Goal: Complete application form: Complete application form

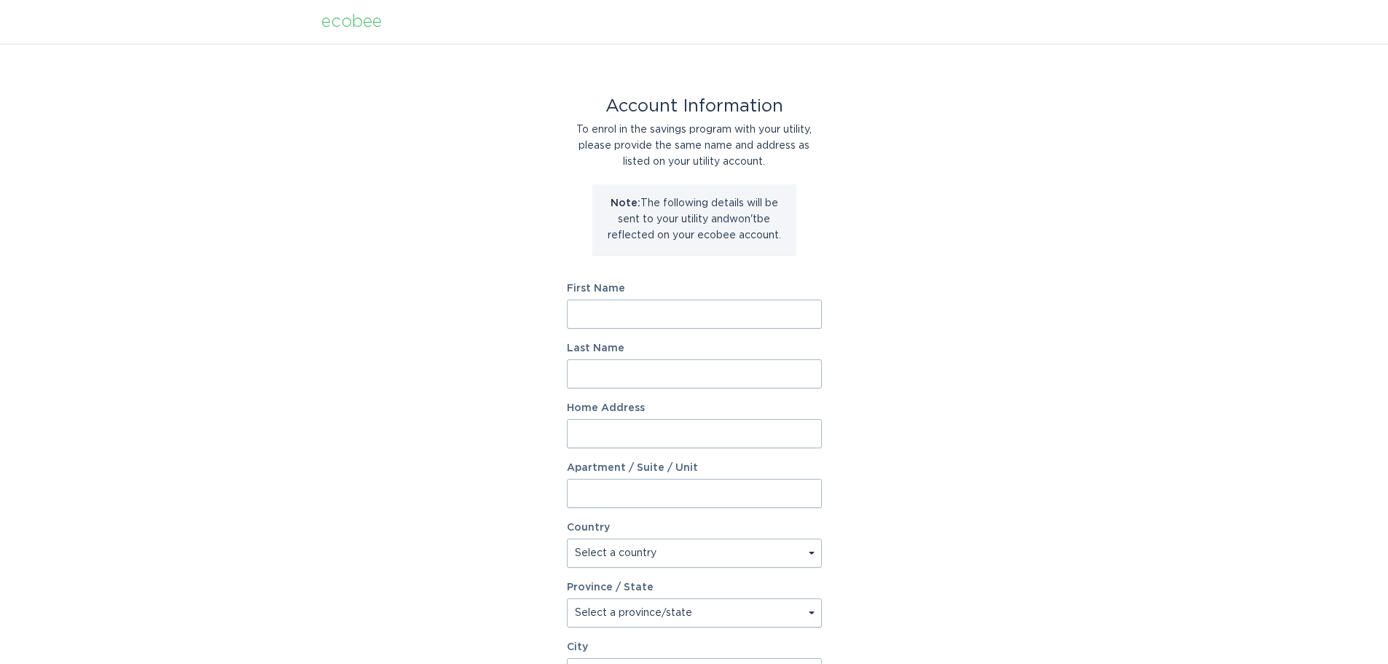
click at [653, 310] on input "First Name" at bounding box center [694, 314] width 255 height 29
type input "[PERSON_NAME]"
type input "[STREET_ADDRESS]"
select select "US"
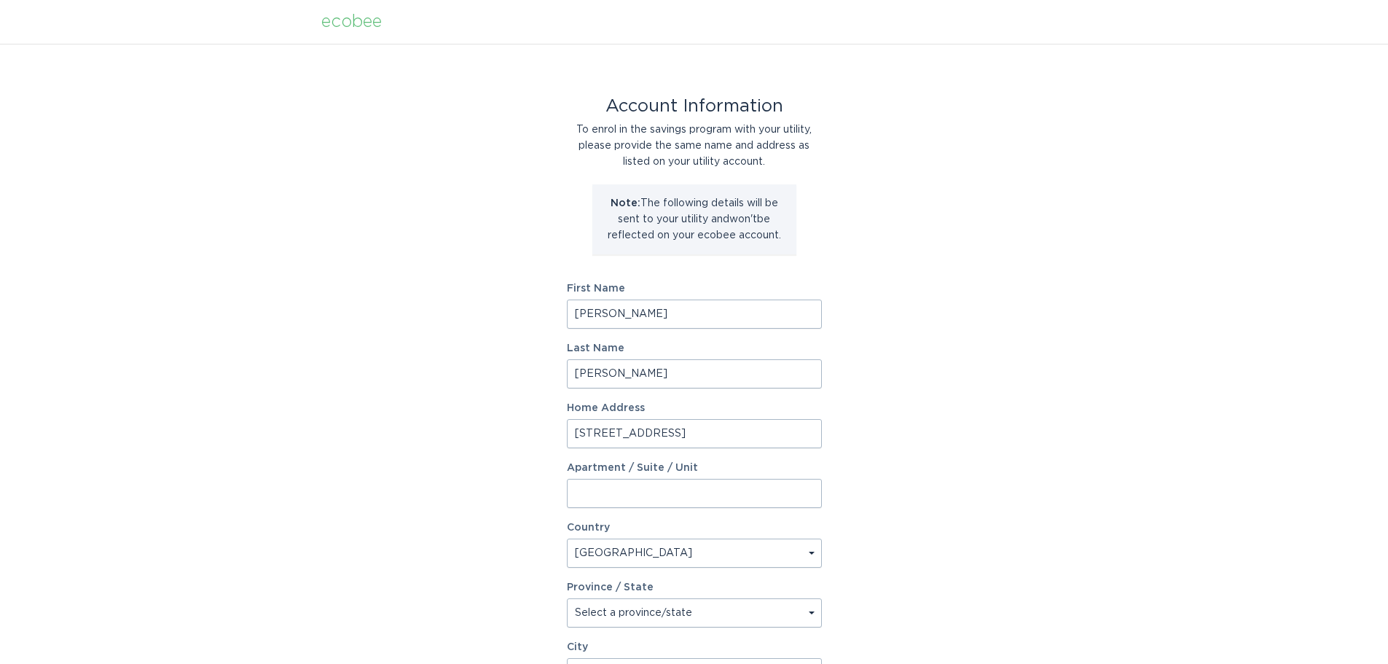
type input "Robbinsdale"
type input "55422"
select select "MN"
click at [596, 428] on input "[STREET_ADDRESS]" at bounding box center [694, 433] width 255 height 29
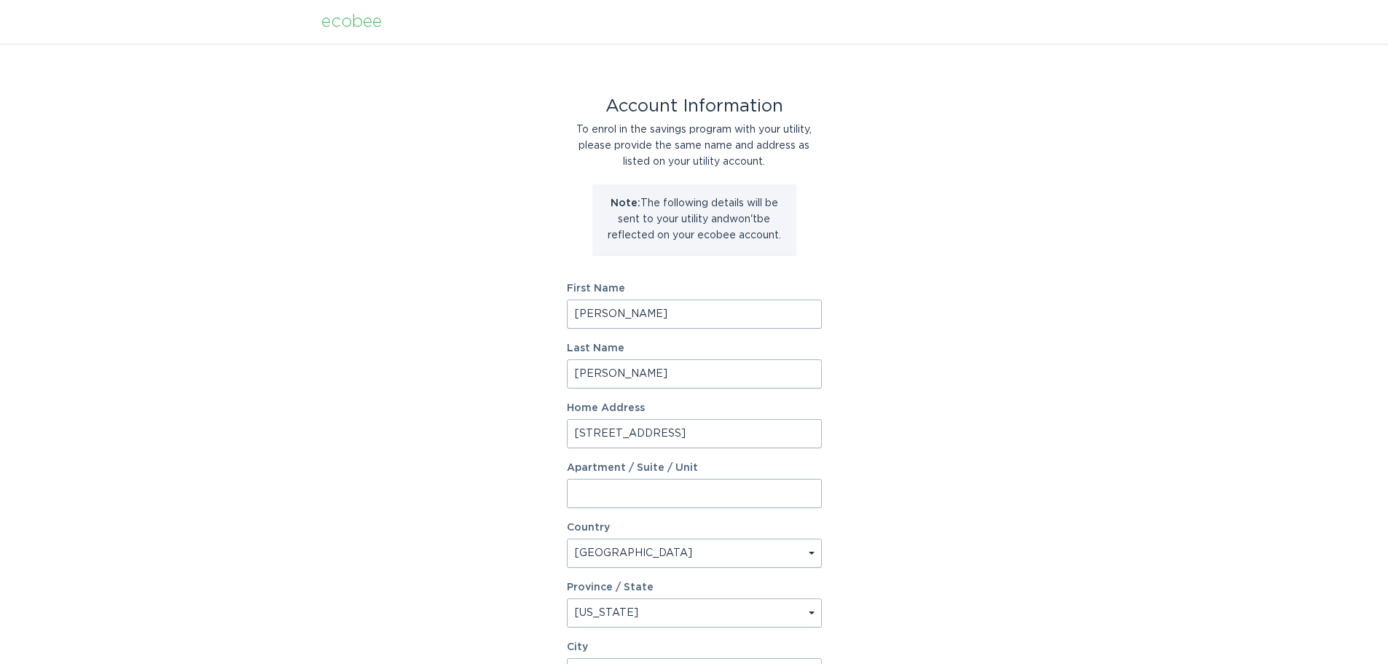
click at [596, 428] on input "[STREET_ADDRESS]" at bounding box center [694, 433] width 255 height 29
type input "[STREET_ADDRESS][PERSON_NAME]"
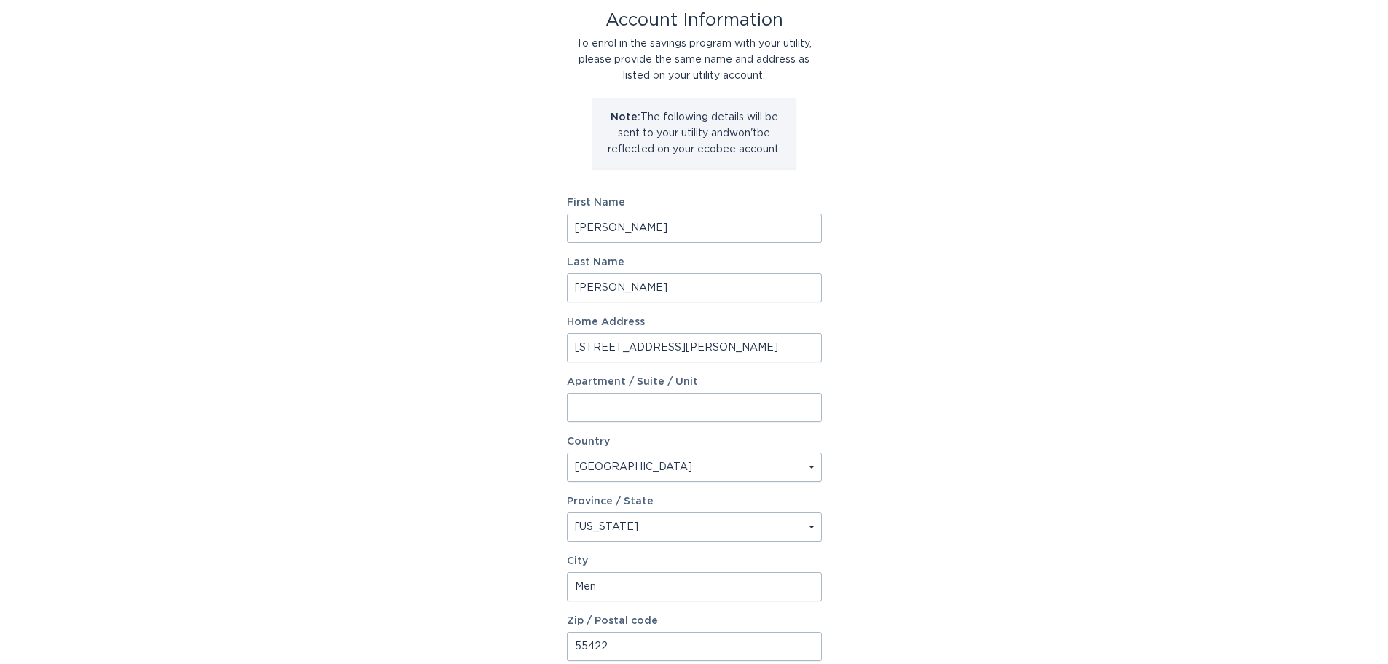
scroll to position [106, 0]
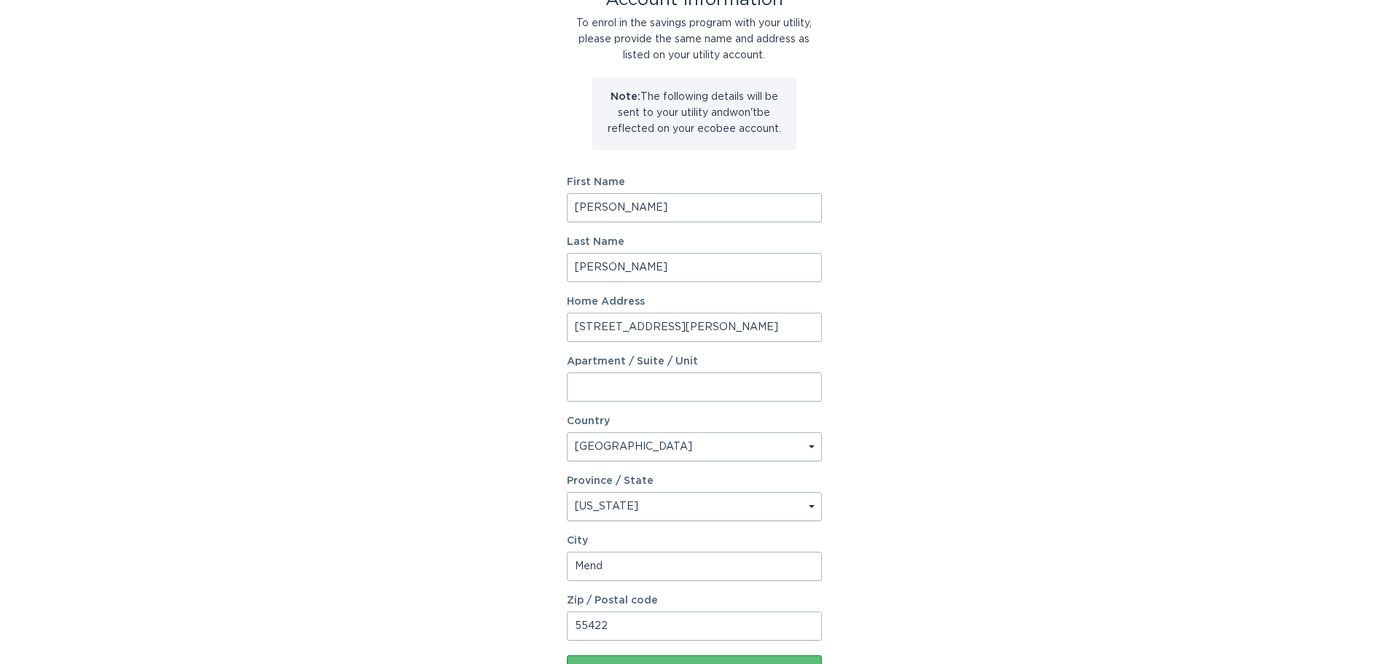
click at [643, 568] on input "Mend" at bounding box center [694, 566] width 255 height 29
type input "[GEOGRAPHIC_DATA]"
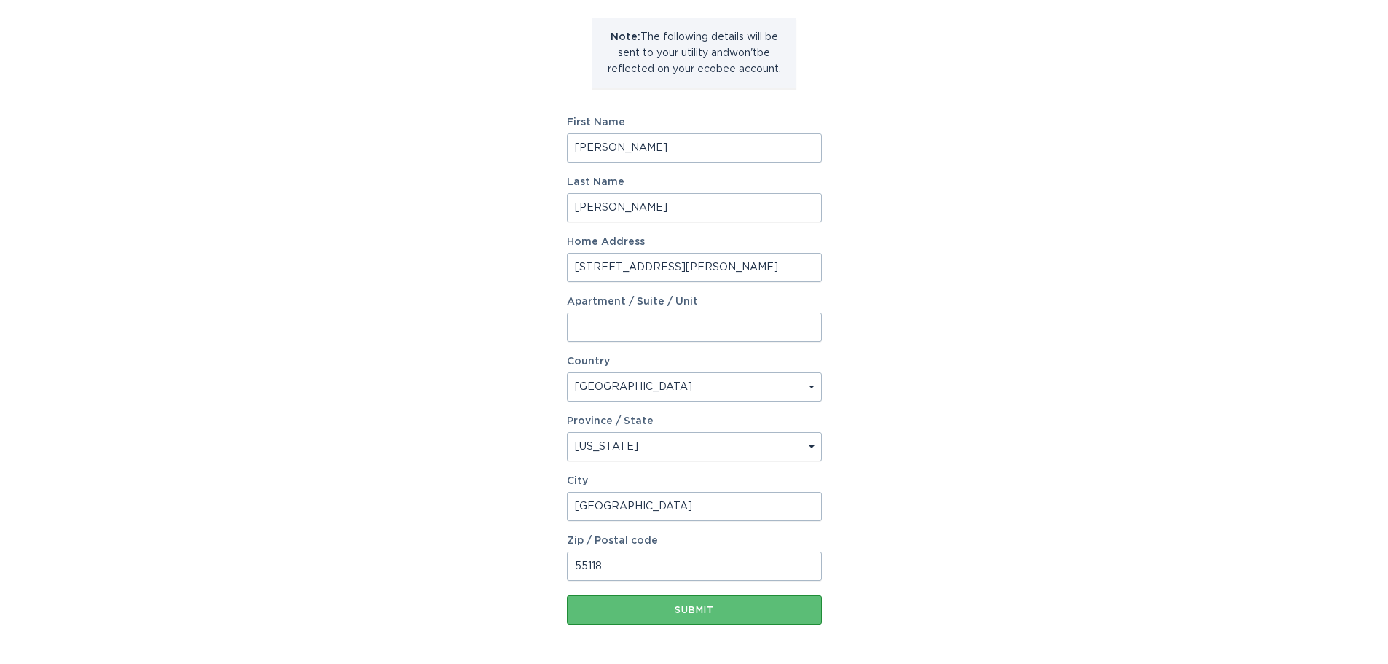
type input "55118"
click at [654, 604] on button "Submit" at bounding box center [694, 609] width 255 height 29
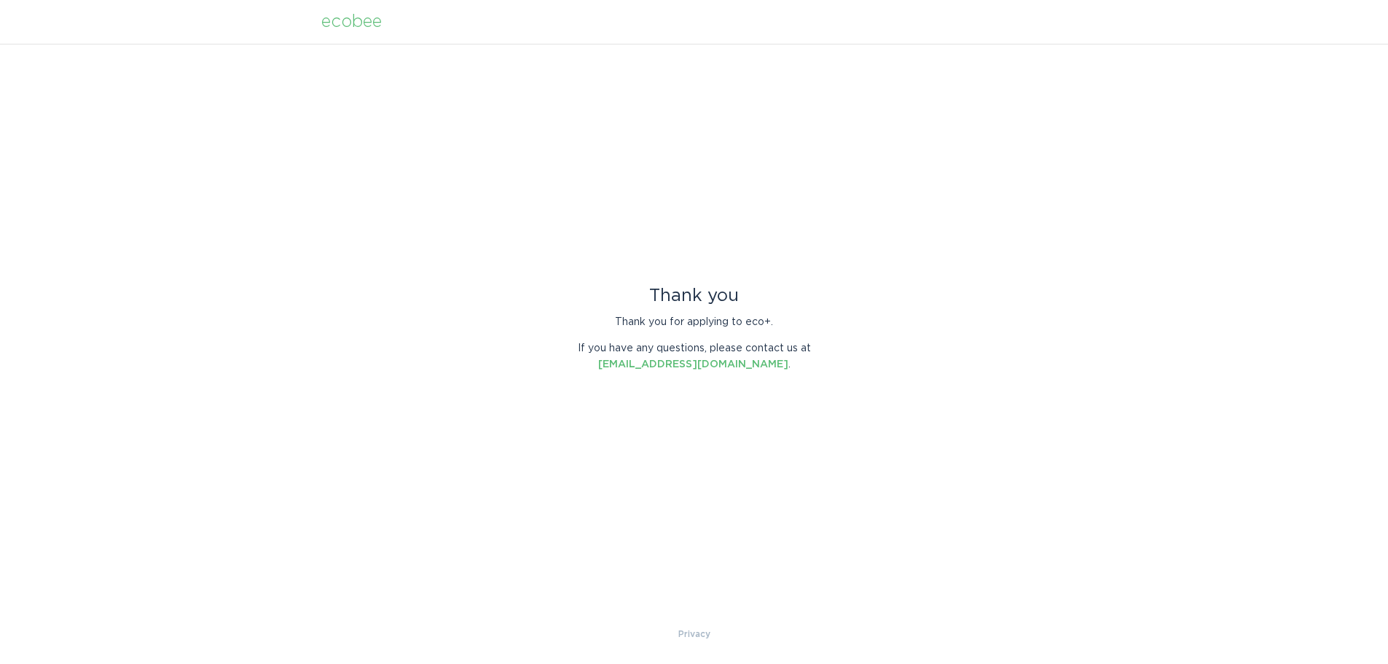
scroll to position [98, 0]
